Goal: Navigation & Orientation: Find specific page/section

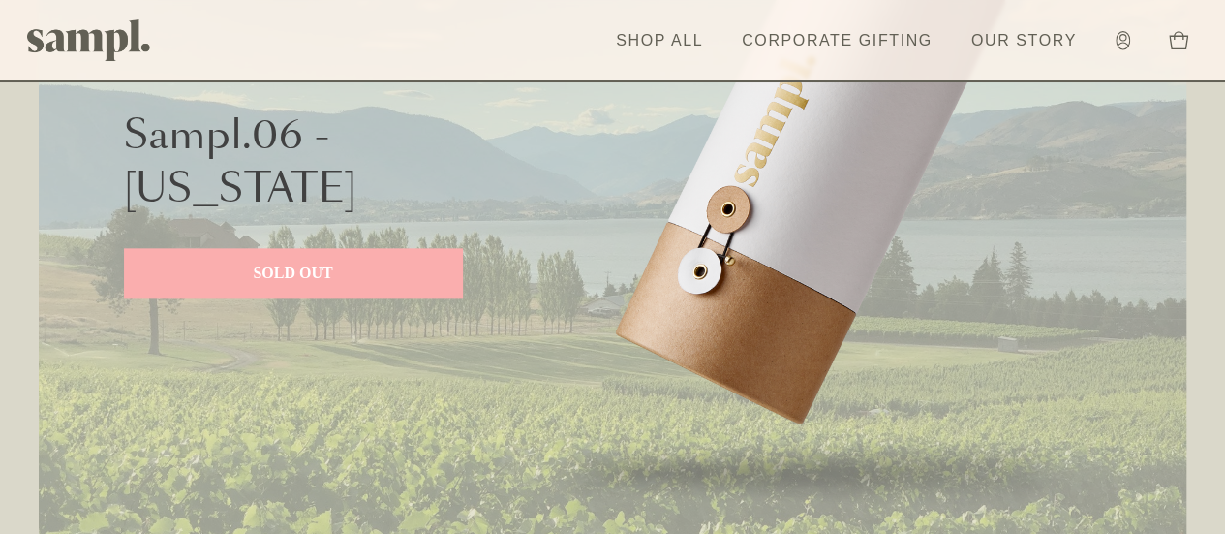
scroll to position [822, 0]
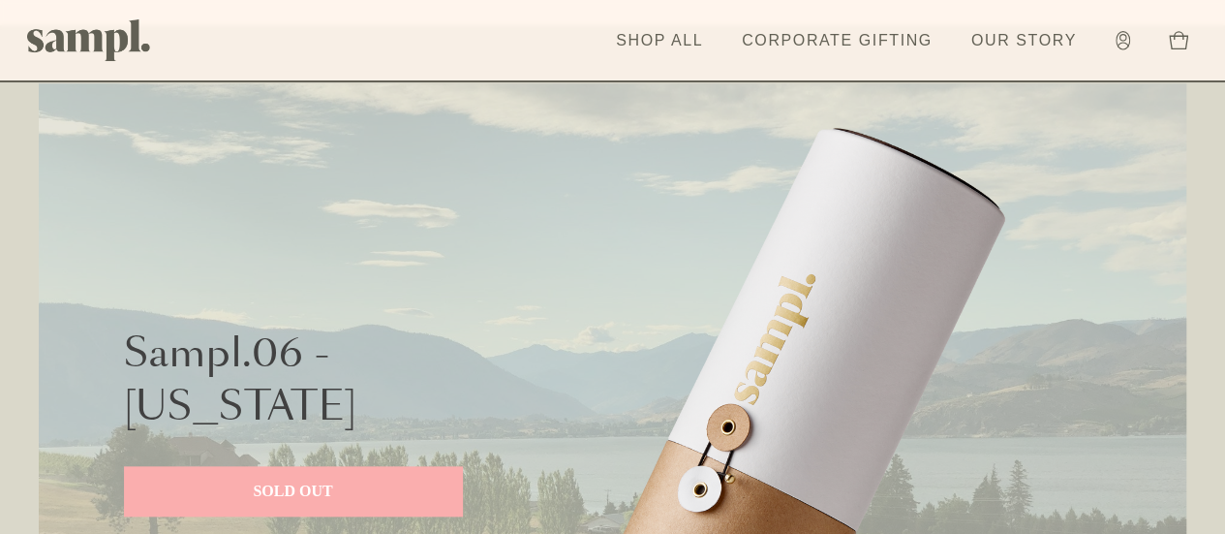
click at [106, 34] on img at bounding box center [89, 40] width 124 height 42
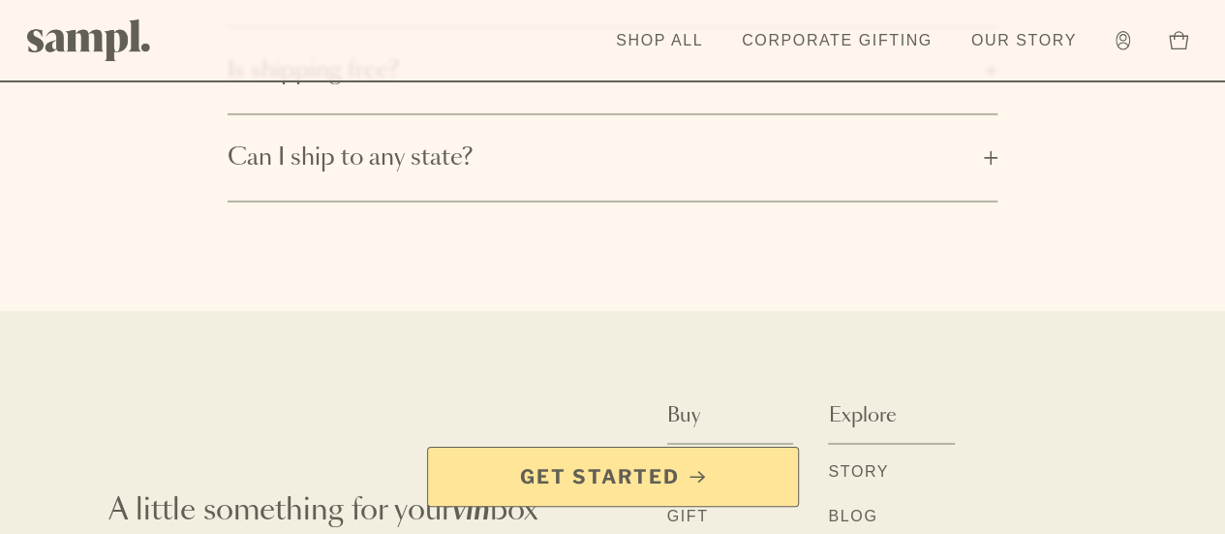
scroll to position [3370, 0]
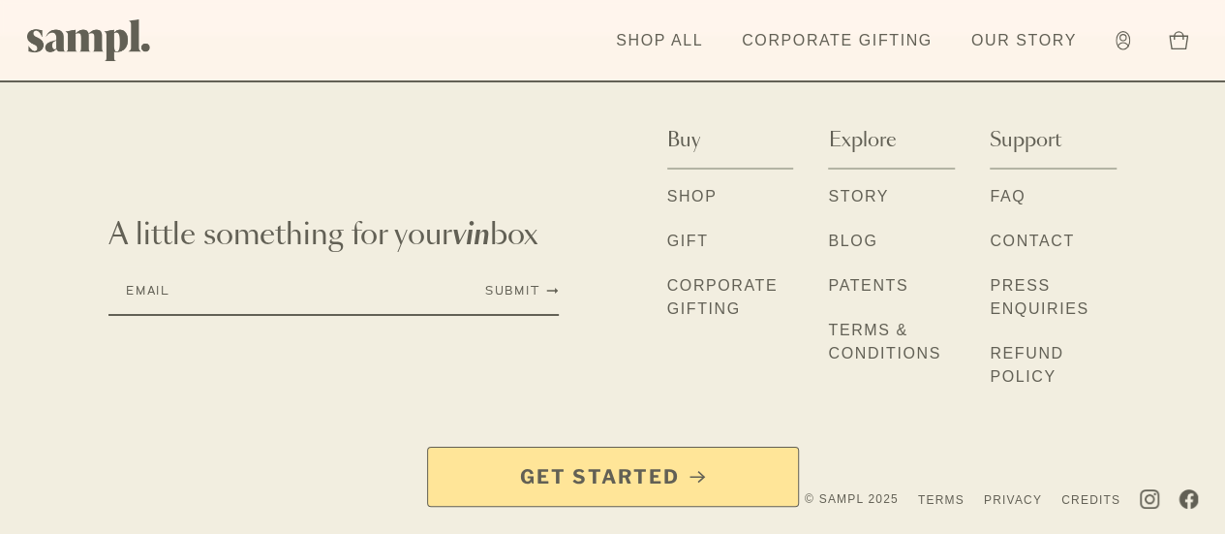
click at [667, 210] on link "Shop" at bounding box center [692, 197] width 50 height 25
